Goal: Information Seeking & Learning: Learn about a topic

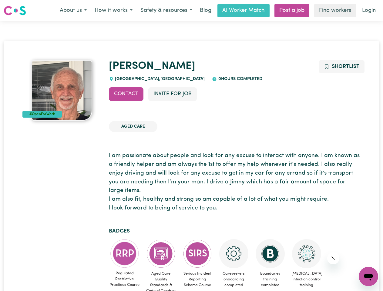
click at [73, 11] on button "About us" at bounding box center [73, 10] width 35 height 13
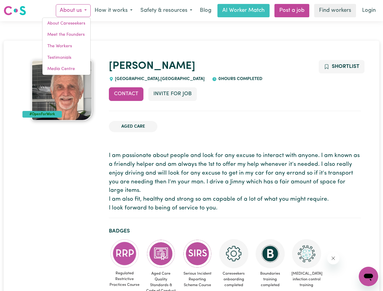
click at [113, 11] on button "How it works" at bounding box center [114, 10] width 46 height 13
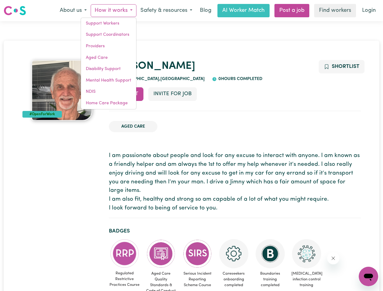
click at [166, 11] on button "Safety & resources" at bounding box center [166, 10] width 60 height 13
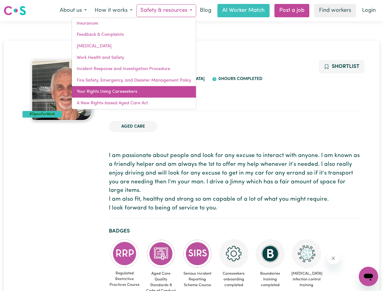
click at [126, 94] on link "Your Rights Using Careseekers" at bounding box center [134, 92] width 124 height 12
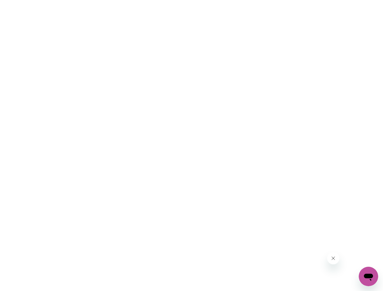
click at [172, 0] on html at bounding box center [191, 0] width 383 height 0
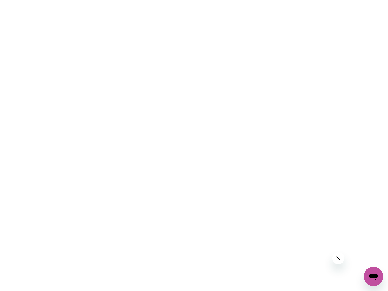
click at [341, 0] on html at bounding box center [194, 0] width 388 height 0
click at [125, 0] on html at bounding box center [194, 0] width 388 height 0
click at [161, 0] on html at bounding box center [194, 0] width 388 height 0
